Goal: Task Accomplishment & Management: Use online tool/utility

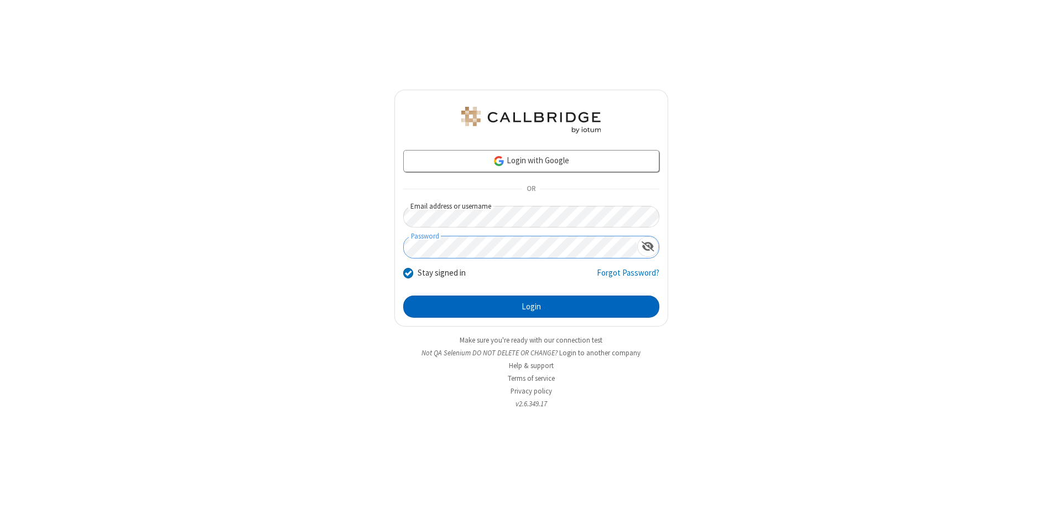
click at [531, 307] on button "Login" at bounding box center [531, 306] width 256 height 22
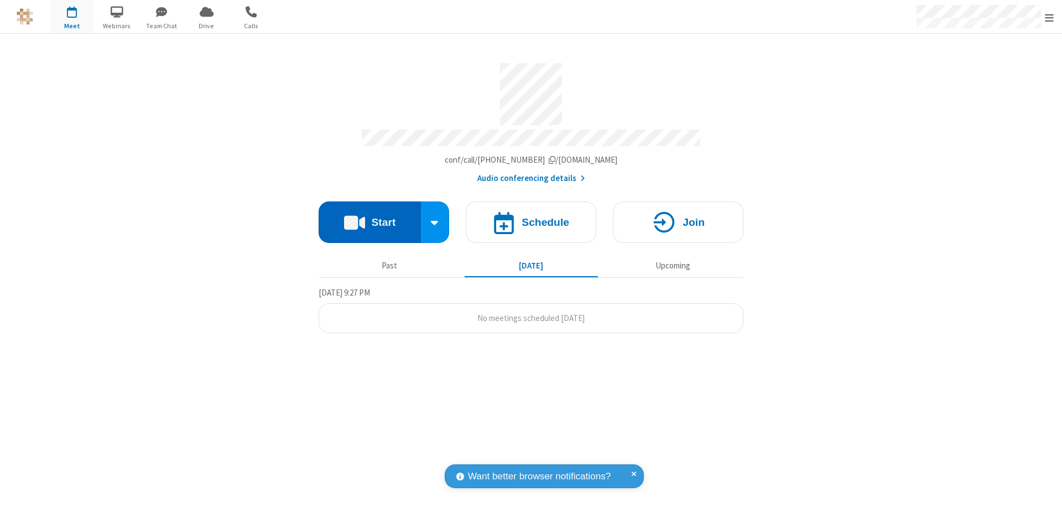
click at [370, 217] on button "Start" at bounding box center [370, 222] width 102 height 42
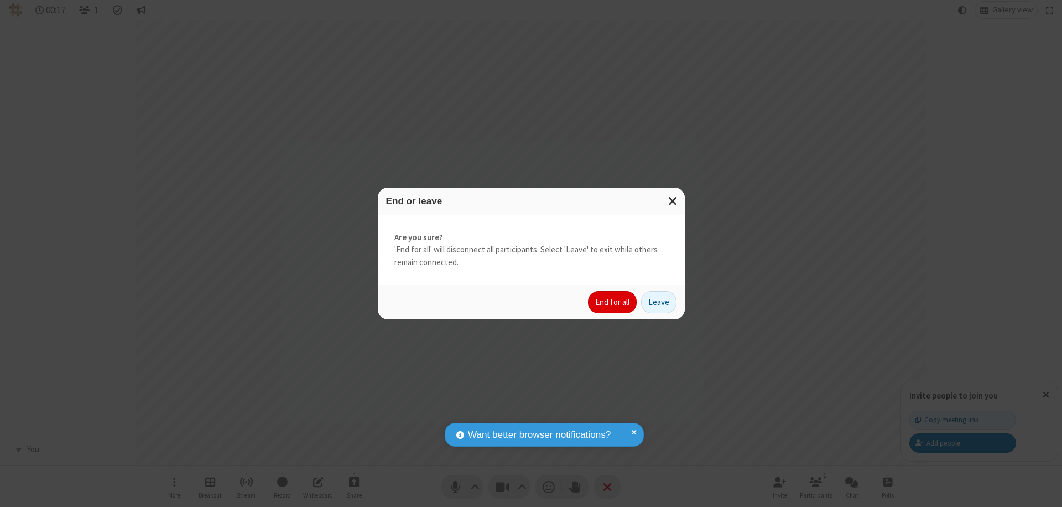
click at [613, 302] on button "End for all" at bounding box center [612, 302] width 49 height 22
